Goal: Use online tool/utility

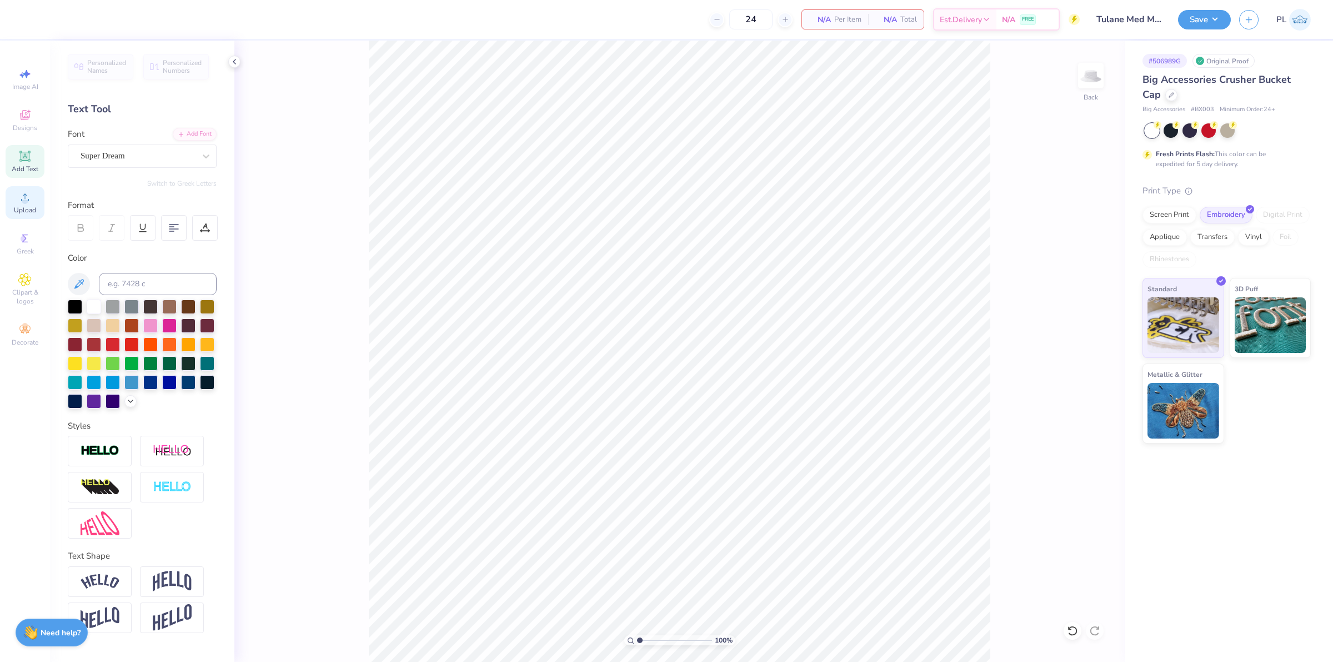
click at [27, 196] on icon at bounding box center [24, 197] width 13 height 13
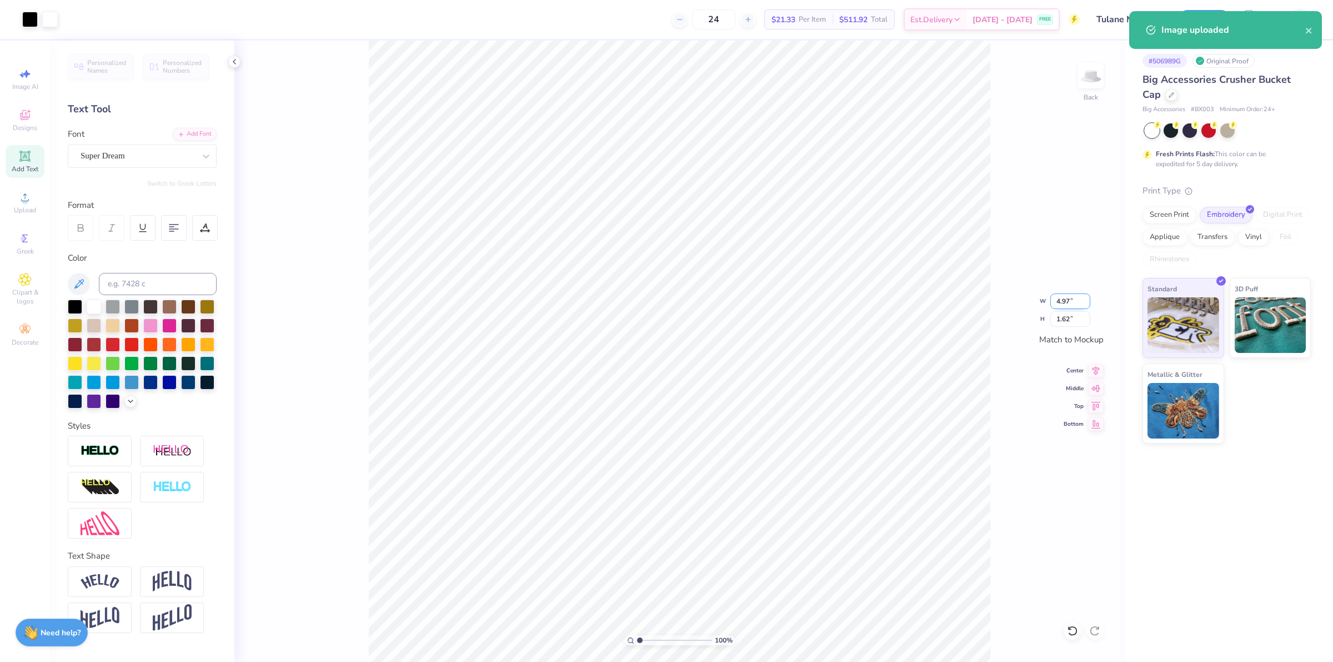
drag, startPoint x: 1069, startPoint y: 298, endPoint x: 1051, endPoint y: 294, distance: 18.1
click at [1051, 294] on input "4.97" at bounding box center [1070, 301] width 40 height 16
type input "3.75"
type input "1.23"
click at [1207, 17] on button "Save" at bounding box center [1204, 17] width 53 height 19
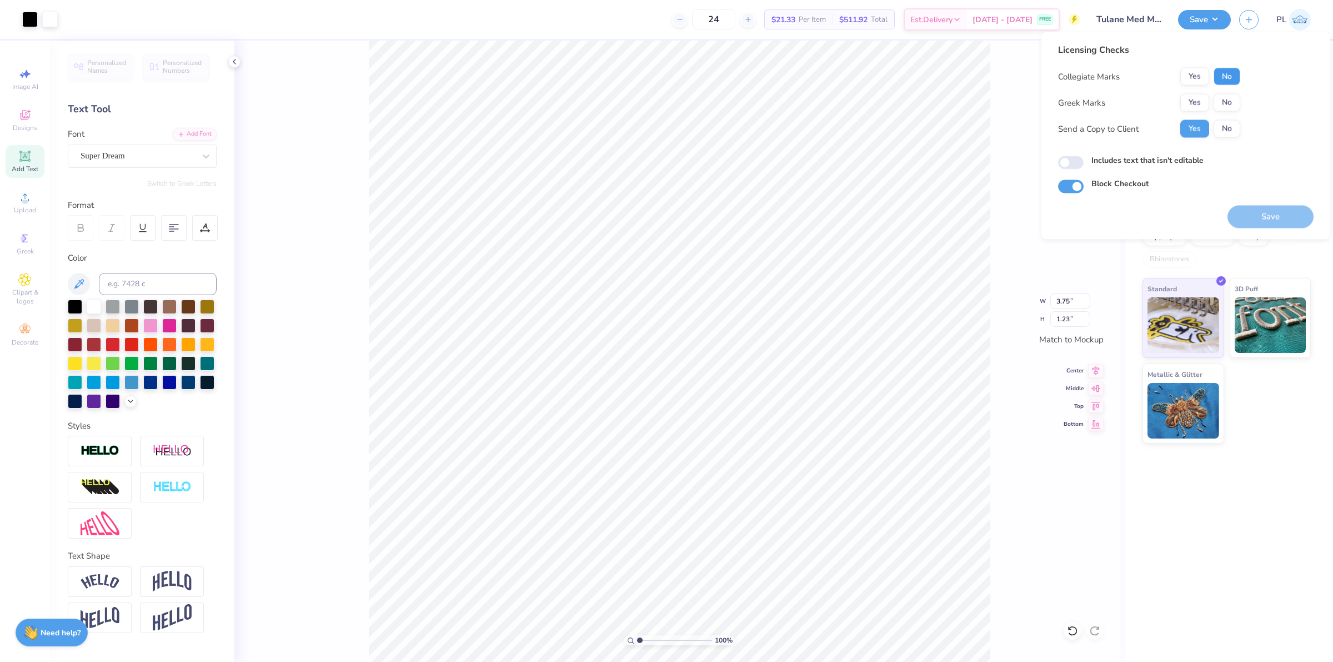
click at [1226, 77] on button "No" at bounding box center [1227, 77] width 27 height 18
click at [1206, 78] on button "Yes" at bounding box center [1194, 77] width 29 height 18
click at [1225, 101] on button "No" at bounding box center [1227, 103] width 27 height 18
click at [1176, 159] on label "Includes text that isn't editable" at bounding box center [1147, 160] width 112 height 12
click at [1084, 159] on input "Includes text that isn't editable" at bounding box center [1071, 162] width 26 height 13
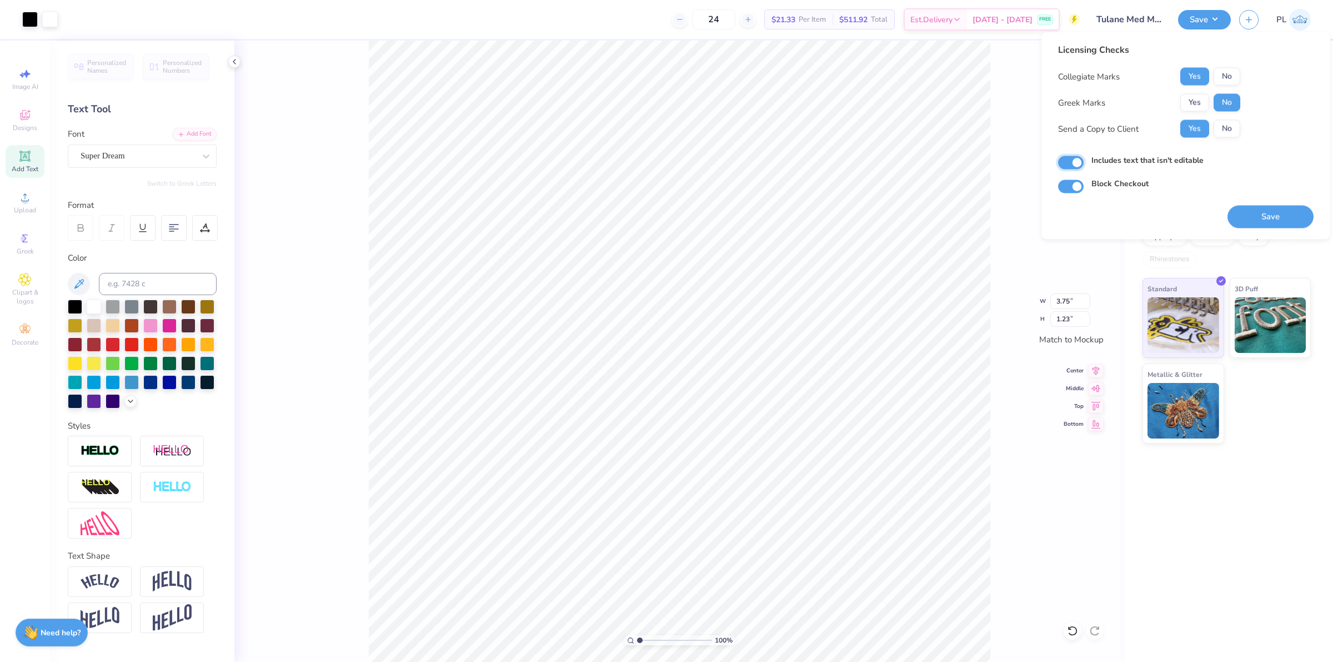
checkbox input "true"
click at [1269, 214] on button "Save" at bounding box center [1271, 217] width 86 height 23
